Goal: Information Seeking & Learning: Learn about a topic

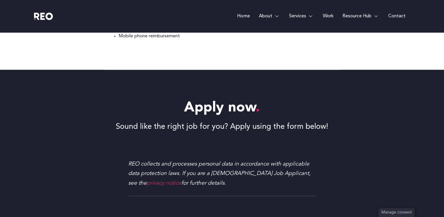
scroll to position [579, 0]
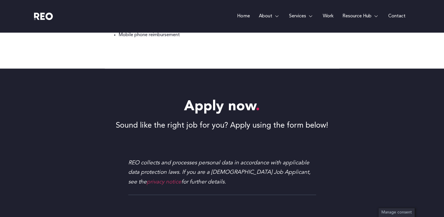
click at [211, 109] on div "Apply now Sound like the right job for you? Apply using the form below! REO col…" at bounding box center [222, 147] width 376 height 159
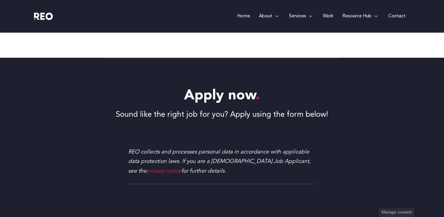
scroll to position [665, 0]
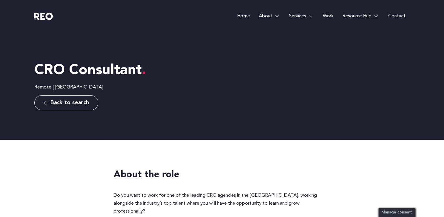
click at [81, 103] on span "Back to search" at bounding box center [69, 102] width 39 height 4
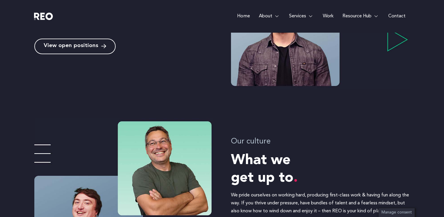
scroll to position [287, 0]
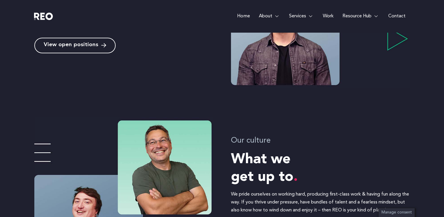
click at [95, 43] on span "View open positions" at bounding box center [71, 46] width 55 height 6
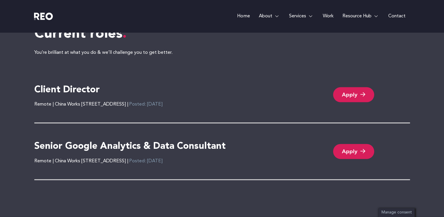
scroll to position [1274, 0]
